Goal: Communication & Community: Answer question/provide support

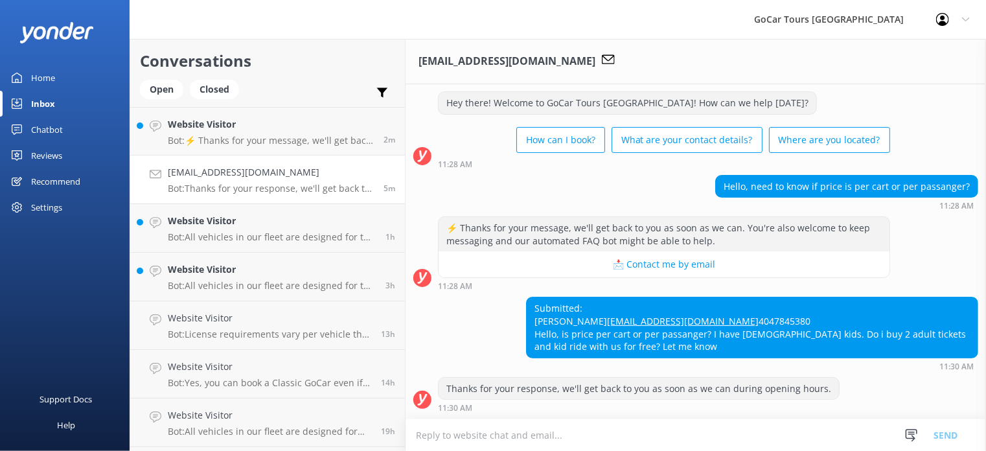
scroll to position [50, 0]
click at [516, 429] on textarea at bounding box center [695, 435] width 580 height 32
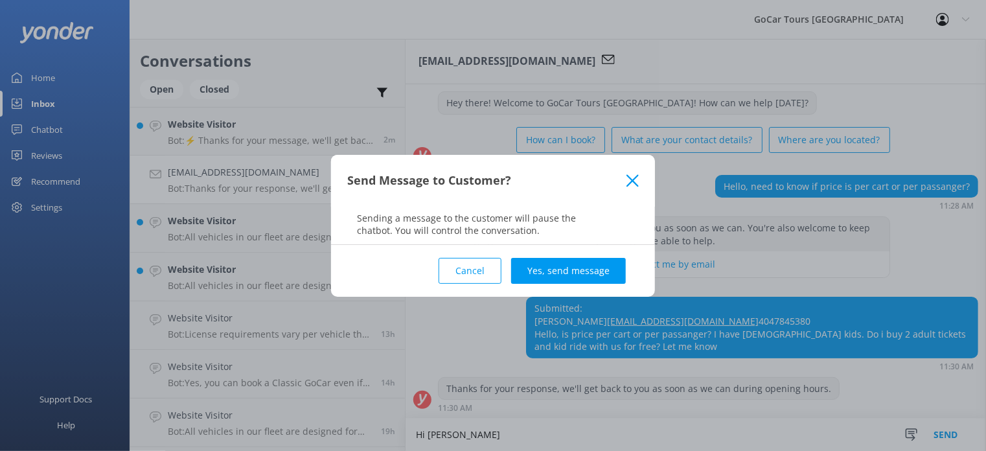
click at [622, 174] on div "Send Message to Customer?" at bounding box center [486, 180] width 279 height 21
click at [629, 177] on use at bounding box center [632, 180] width 12 height 12
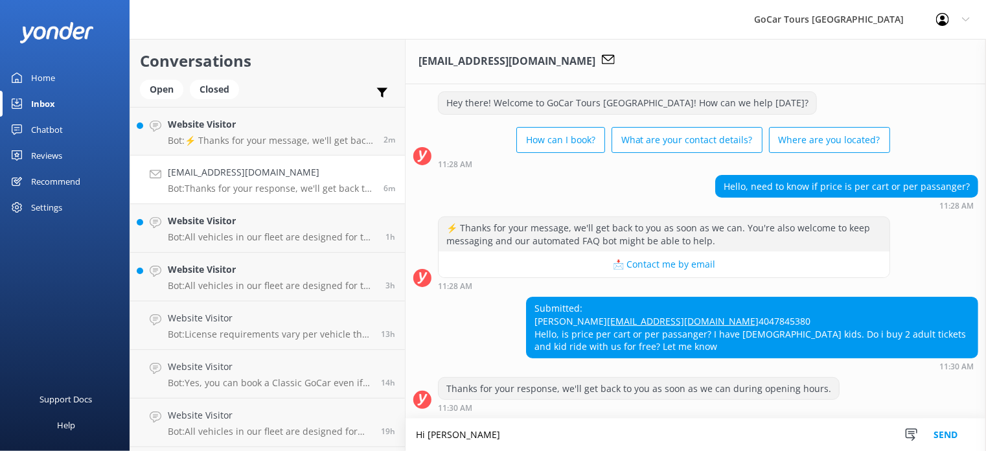
click at [479, 426] on textarea "Hi [PERSON_NAME]" at bounding box center [695, 434] width 580 height 32
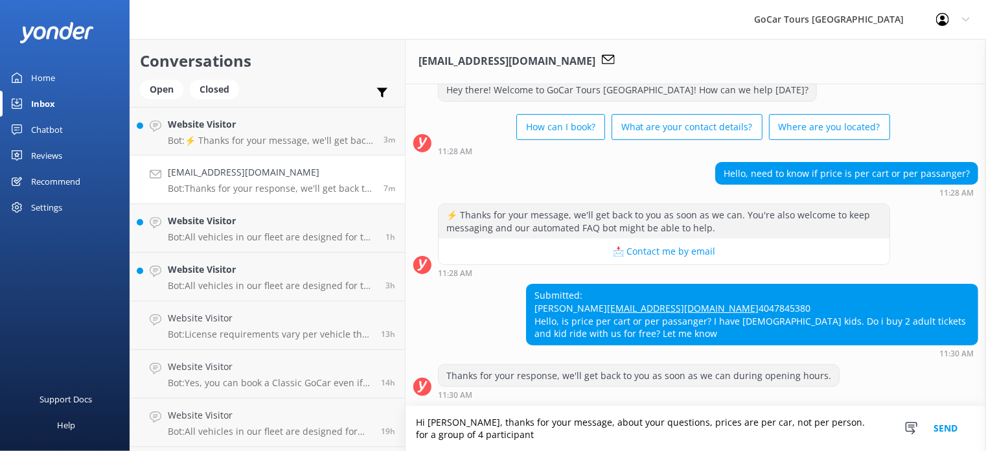
scroll to position [63, 0]
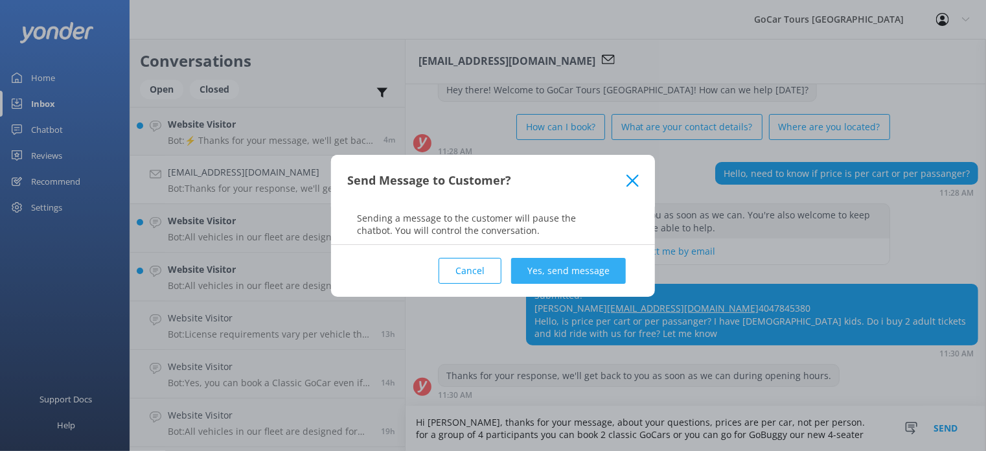
type textarea "Hi [PERSON_NAME], thanks for your message, about your questions, prices are per…"
click at [585, 267] on button "Yes, send message" at bounding box center [568, 271] width 115 height 26
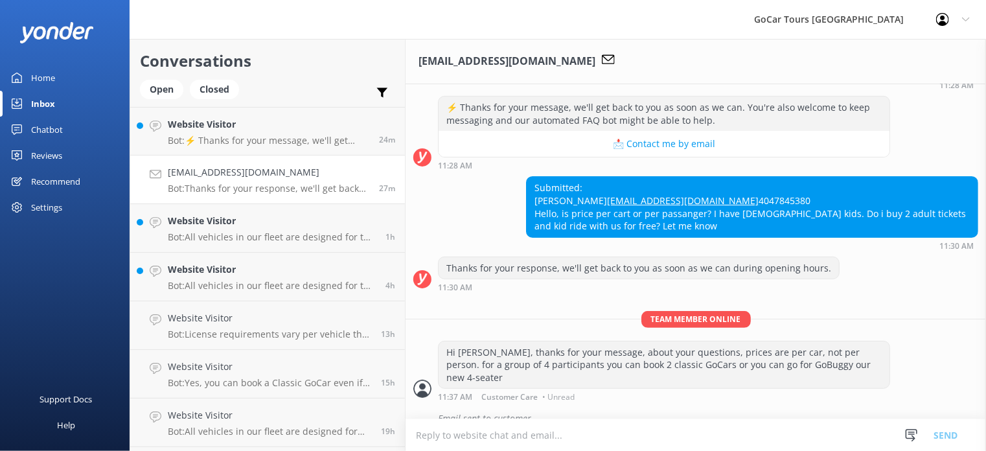
scroll to position [175, 0]
